Goal: Task Accomplishment & Management: Manage account settings

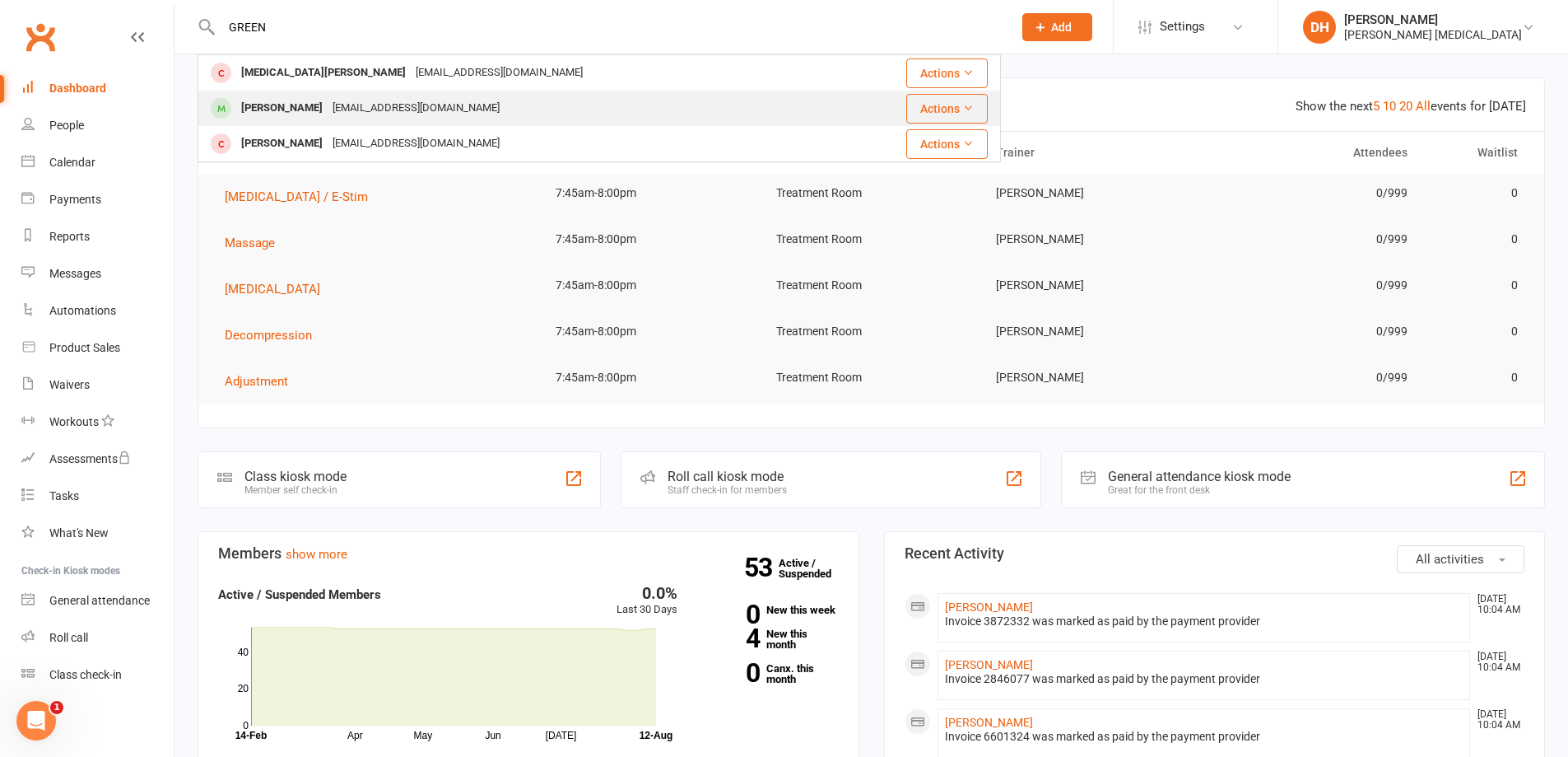
type input "GREEN"
click at [333, 107] on div "[EMAIL_ADDRESS][DOMAIN_NAME]" at bounding box center [416, 108] width 177 height 24
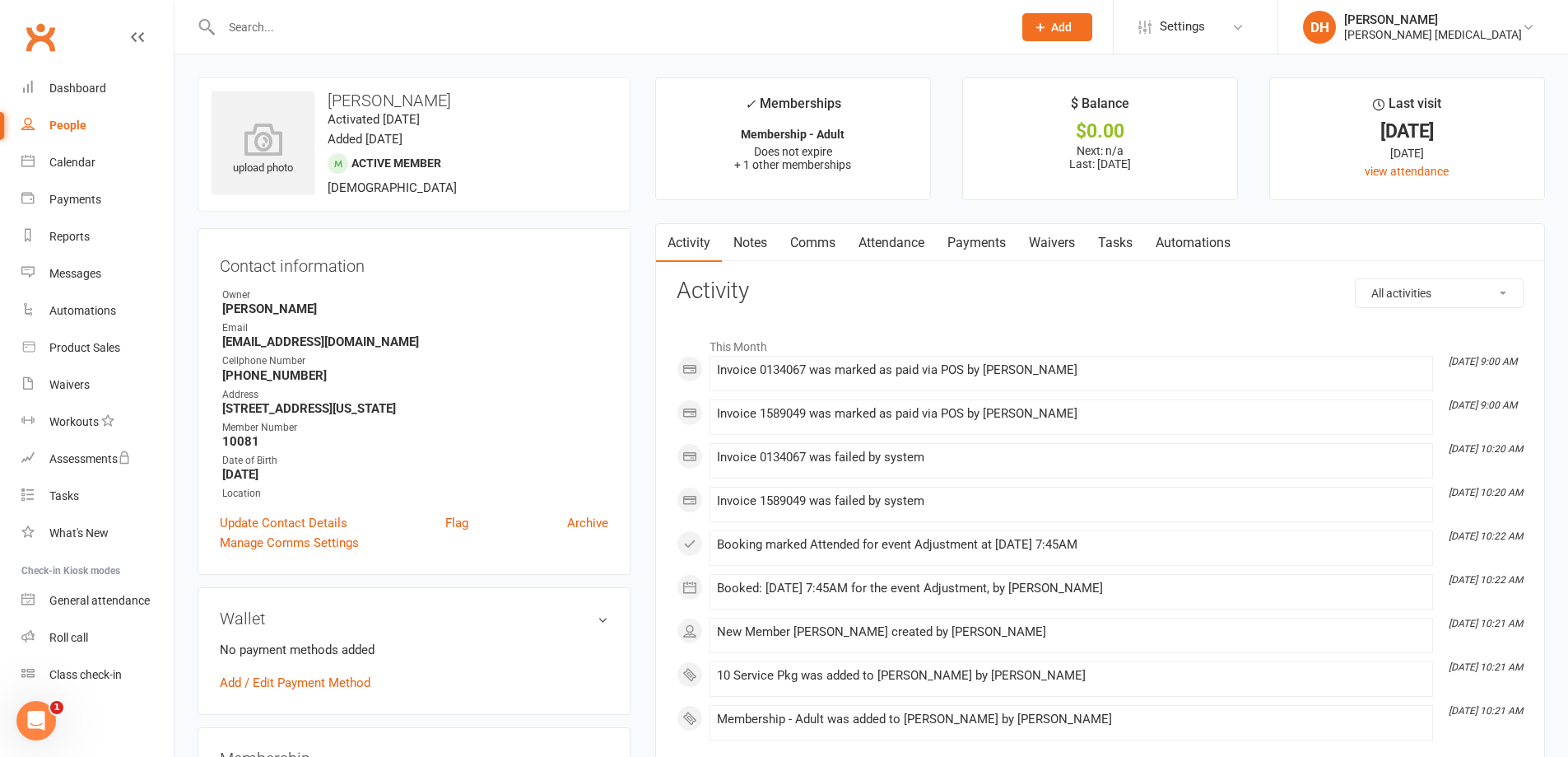
click at [894, 247] on link "Attendance" at bounding box center [891, 242] width 89 height 37
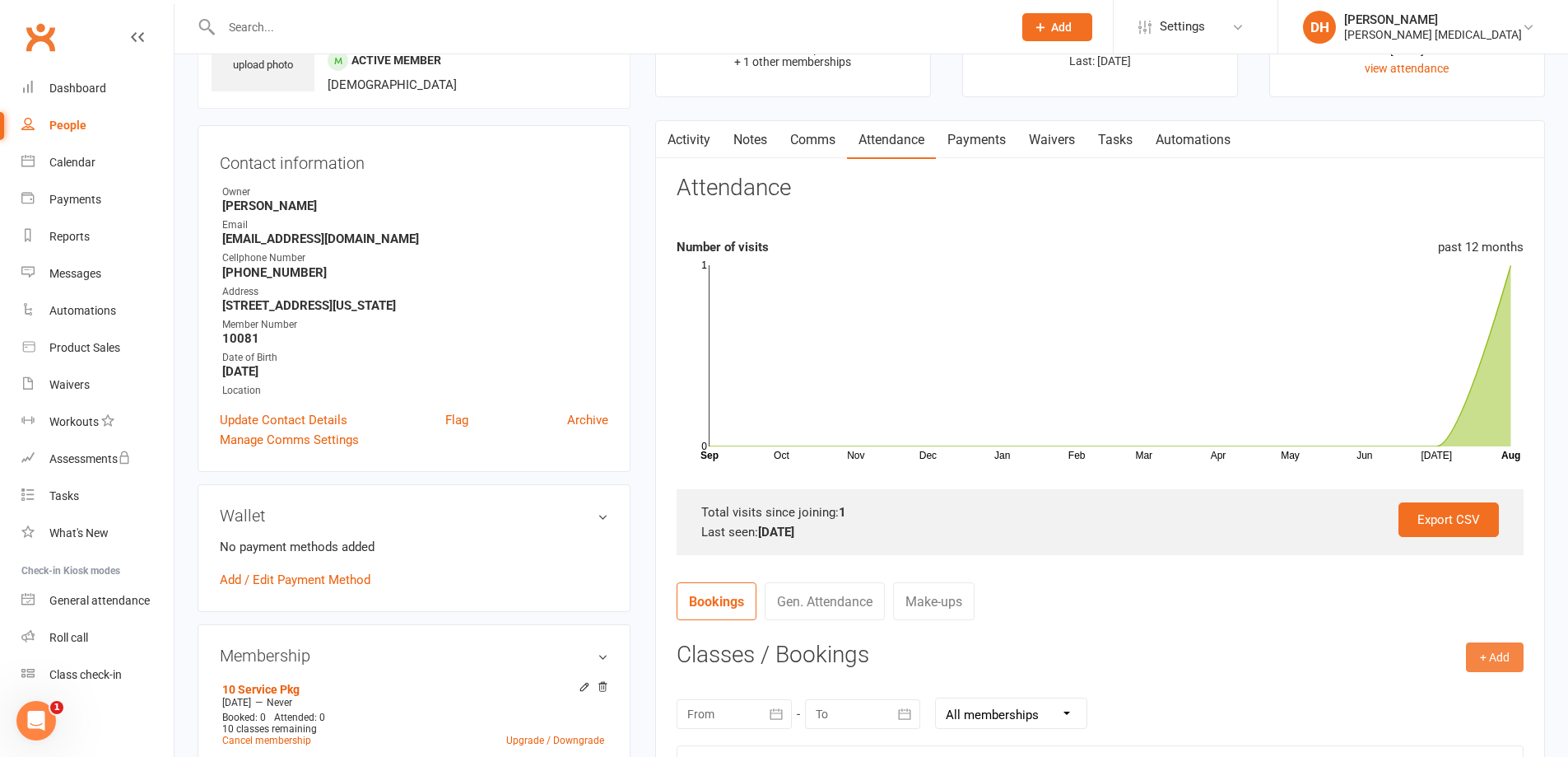
scroll to position [247, 0]
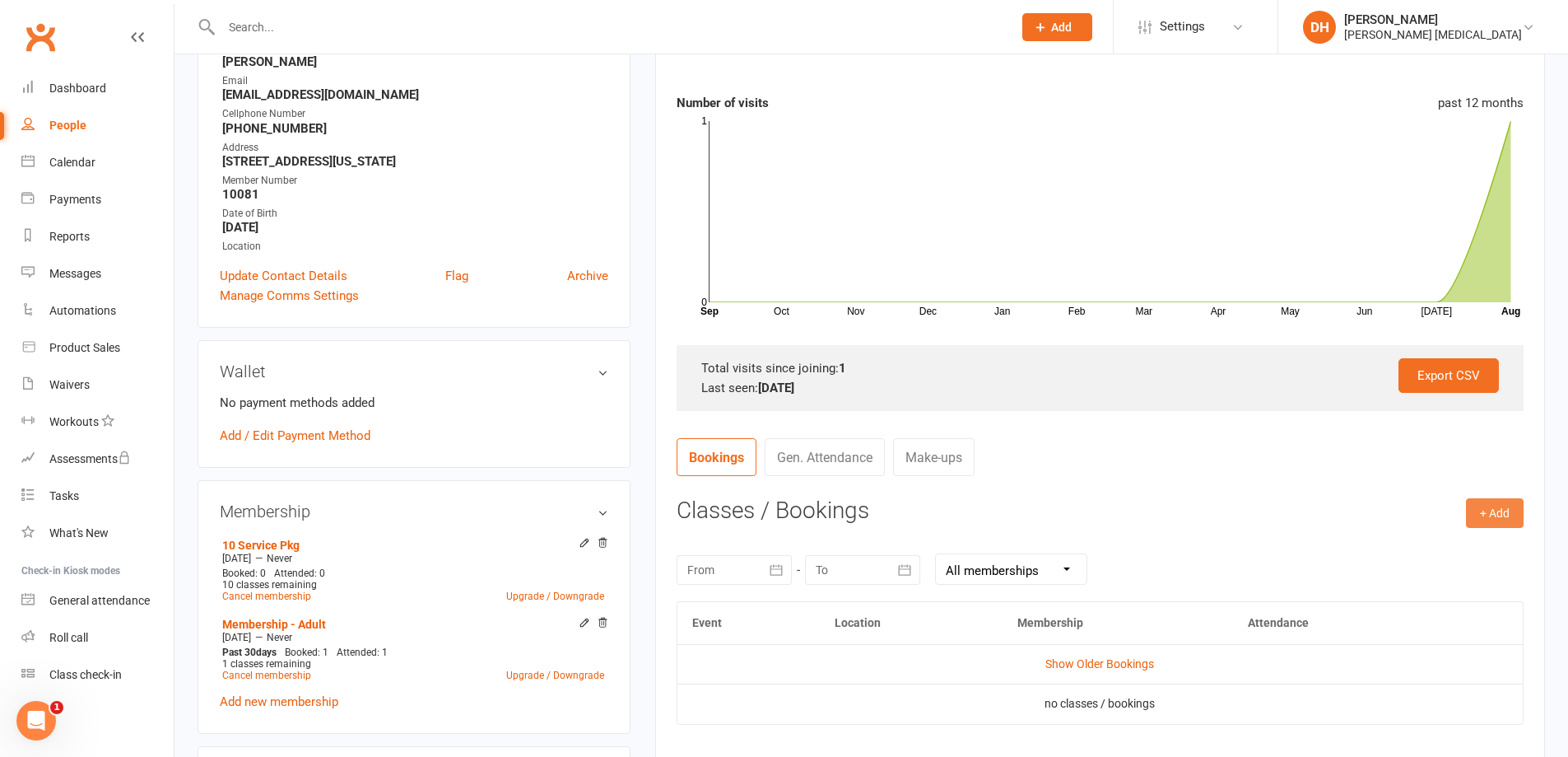
click at [1481, 511] on button "+ Add" at bounding box center [1494, 513] width 57 height 30
click at [1432, 550] on link "Book Event" at bounding box center [1441, 550] width 163 height 33
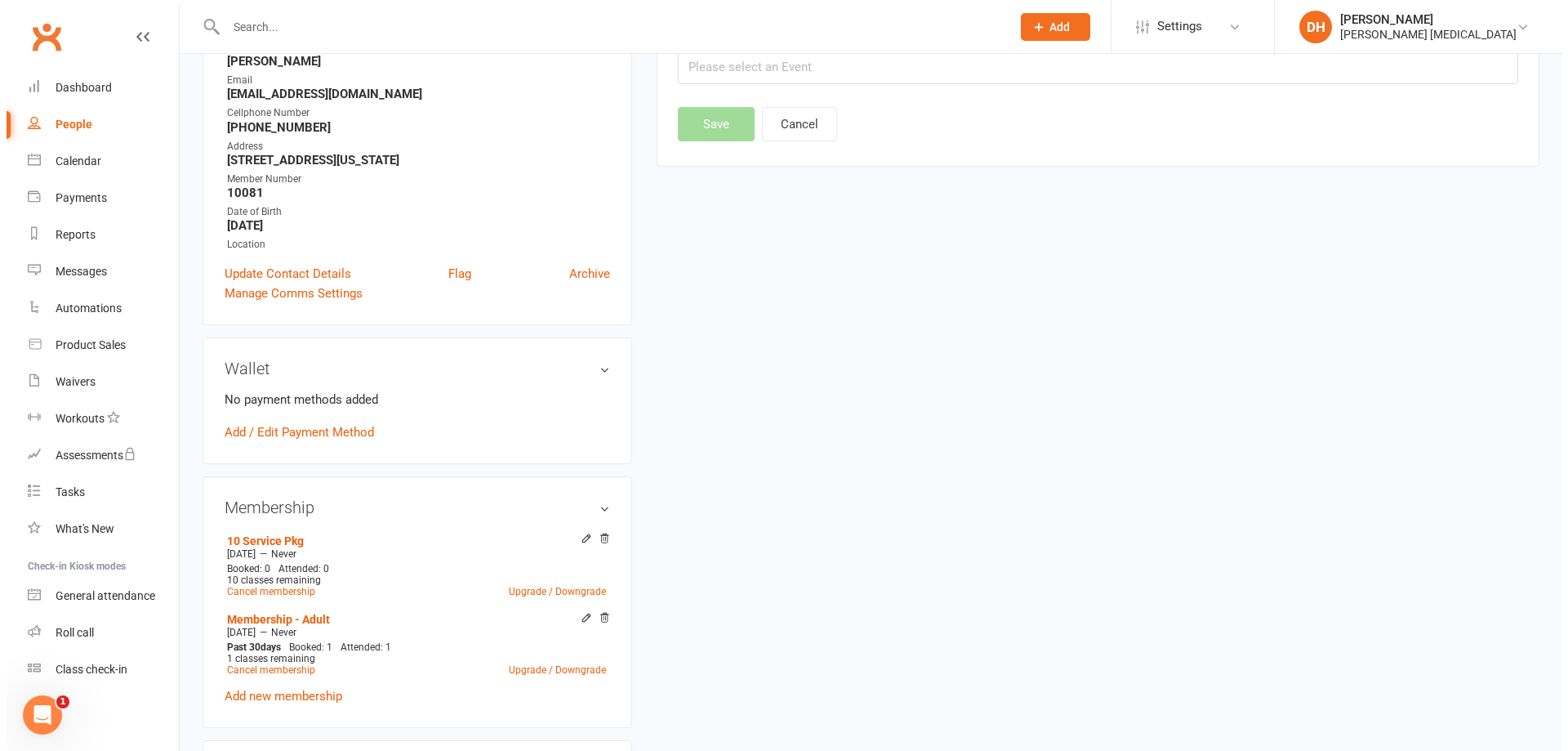
scroll to position [140, 0]
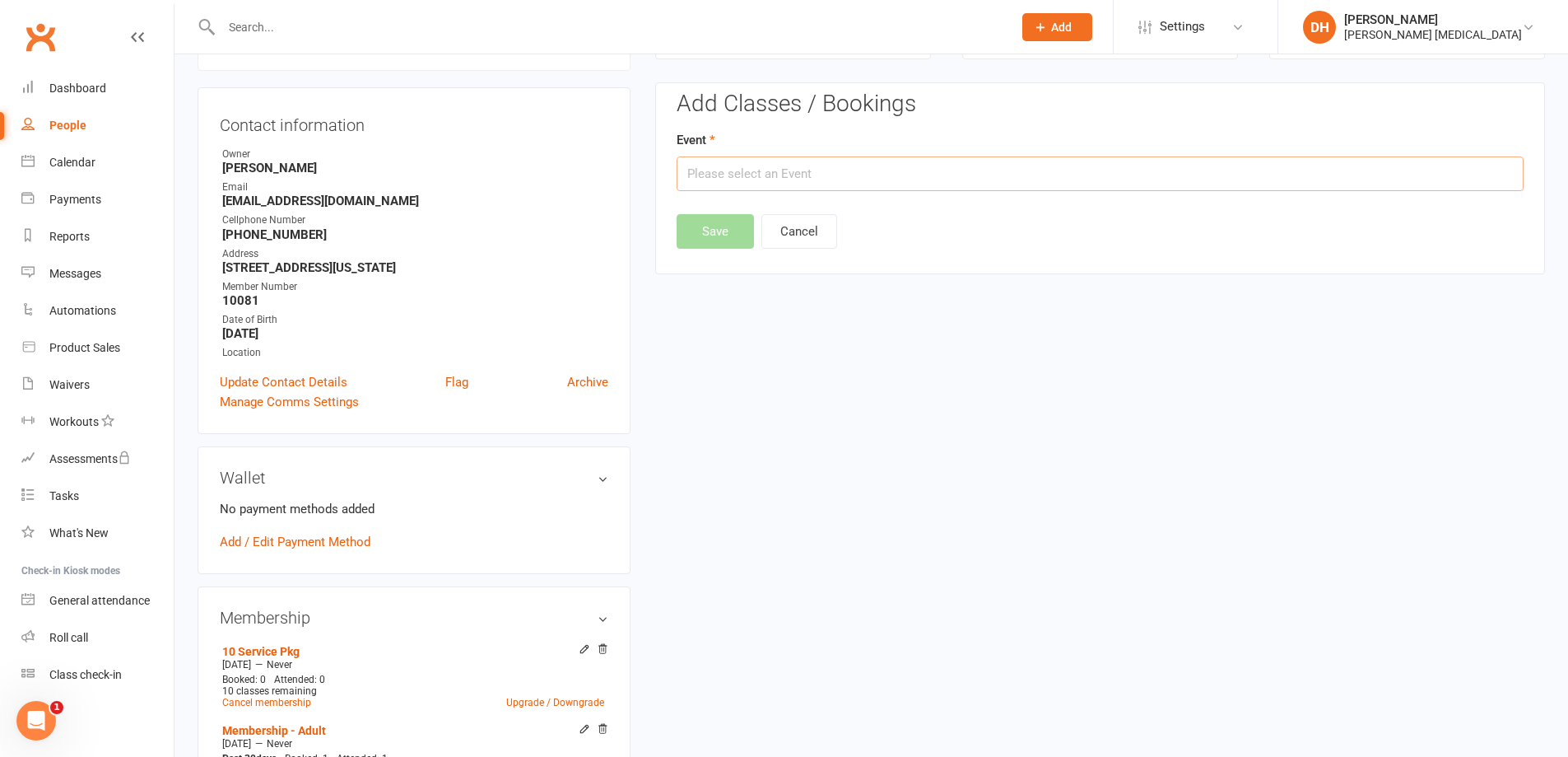
click at [940, 182] on input "text" at bounding box center [1099, 174] width 846 height 35
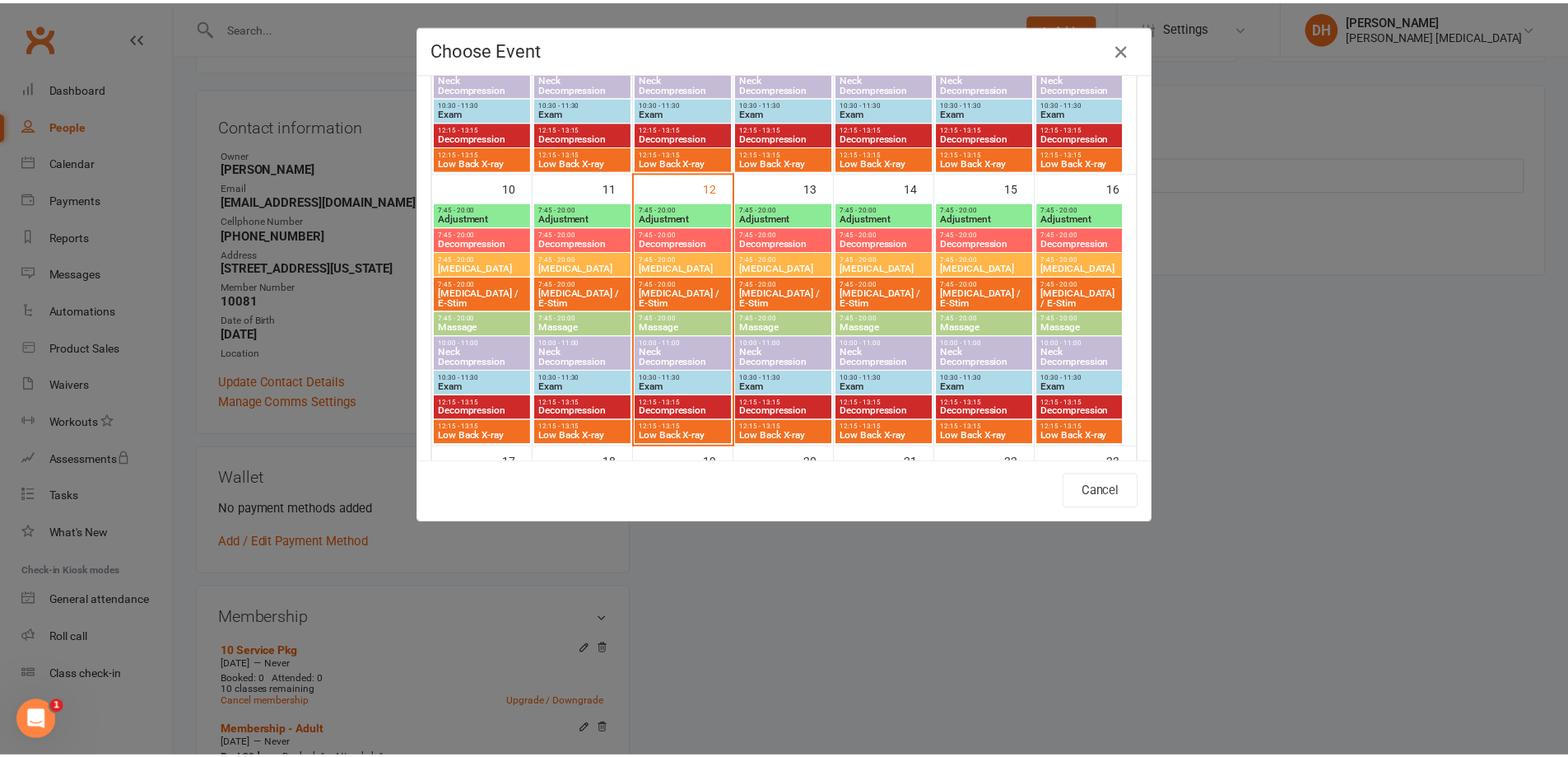
scroll to position [576, 0]
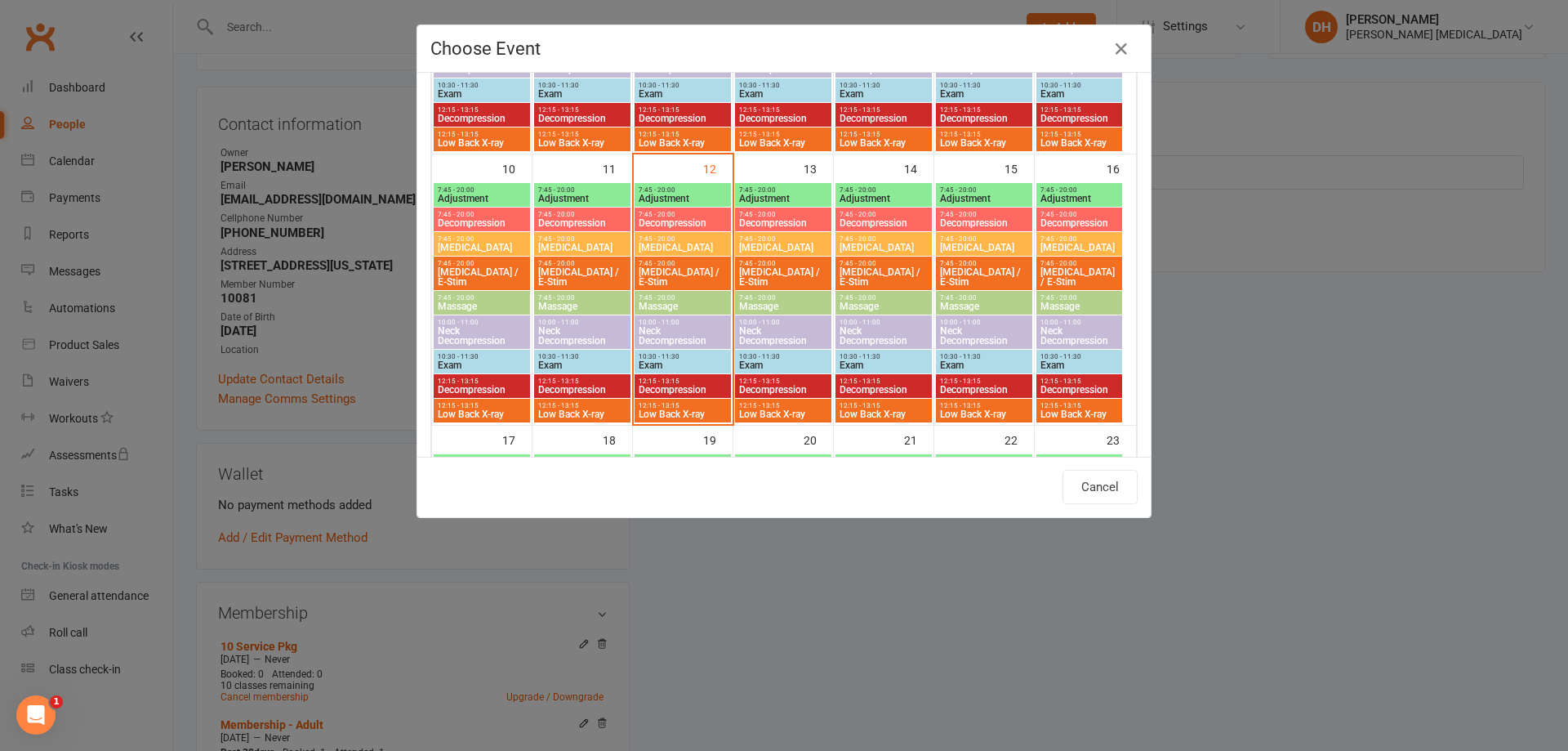
click at [677, 194] on span "Adjustment" at bounding box center [682, 198] width 90 height 10
type input "Adjustment - [DATE] 7:45:00 AM"
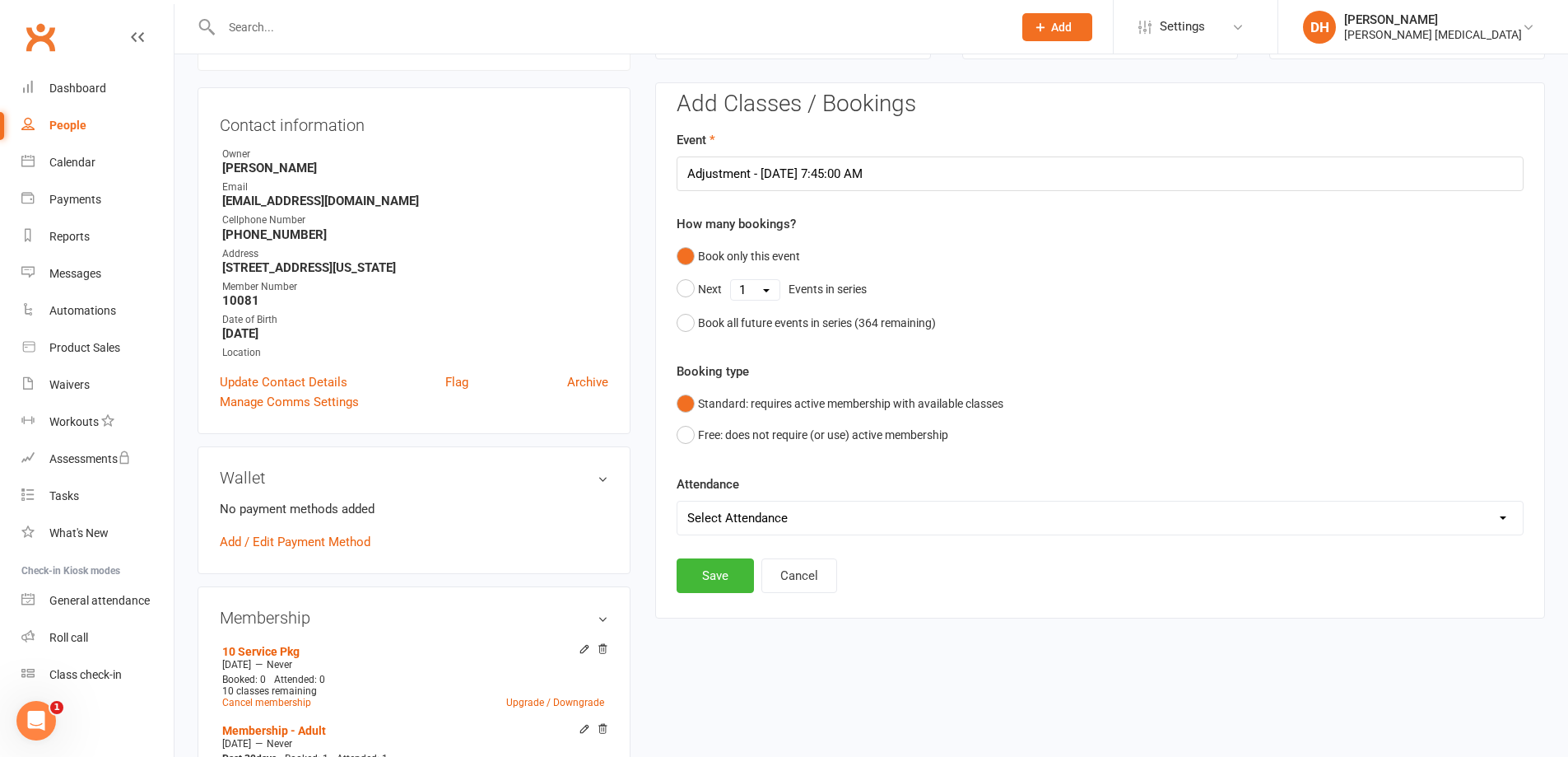
click at [791, 516] on select "Select Attendance Attended Absent" at bounding box center [1099, 518] width 845 height 33
select select "0"
click at [677, 501] on select "Select Attendance Attended Absent" at bounding box center [1099, 518] width 845 height 33
click at [733, 571] on button "Save" at bounding box center [715, 575] width 77 height 35
